Goal: Check status

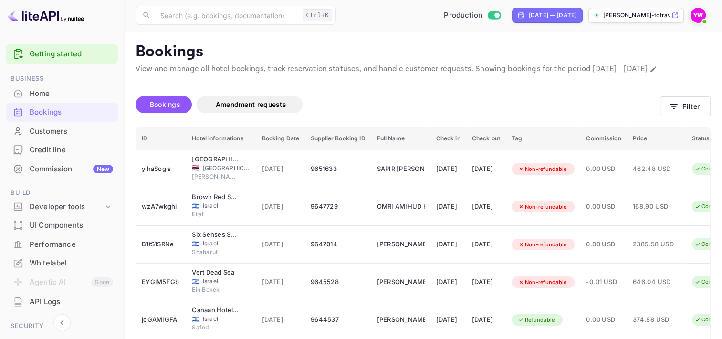
click at [42, 112] on div "Bookings" at bounding box center [72, 112] width 84 height 11
click at [45, 114] on div "Bookings" at bounding box center [72, 112] width 84 height 11
click at [40, 111] on div "Bookings" at bounding box center [72, 112] width 84 height 11
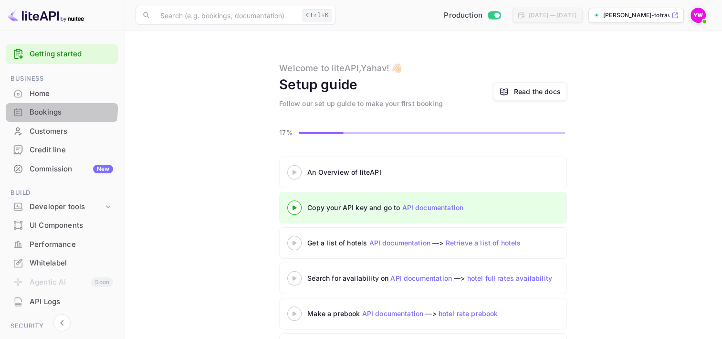
click at [46, 108] on div "Bookings" at bounding box center [72, 112] width 84 height 11
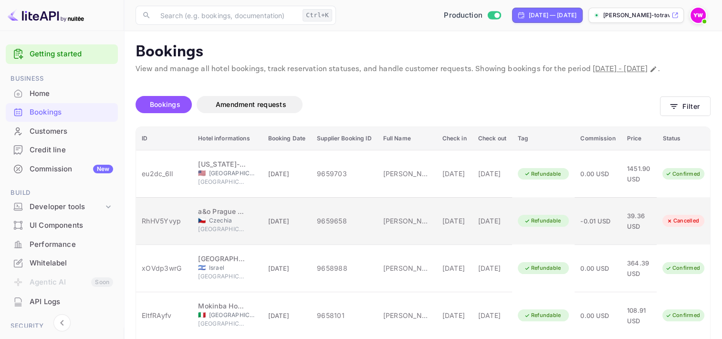
click at [213, 216] on span "Czechia" at bounding box center [233, 220] width 48 height 9
